Goal: Transaction & Acquisition: Purchase product/service

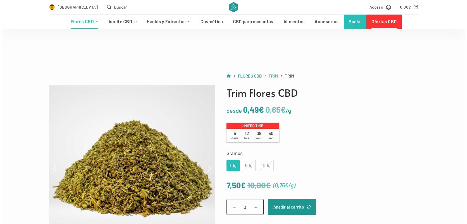
scroll to position [39, 0]
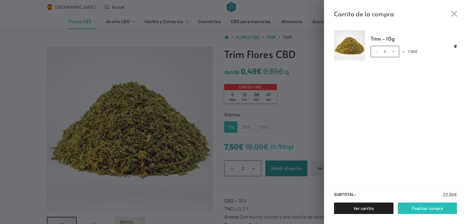
click at [426, 207] on link "Finalizar compra" at bounding box center [428, 208] width 60 height 11
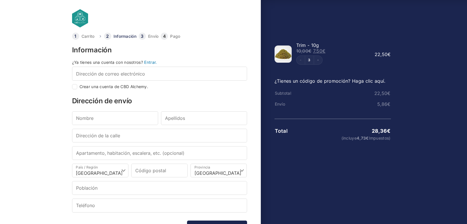
select select "B"
click at [297, 61] on button "Decrement" at bounding box center [299, 60] width 9 height 9
